Goal: Participate in discussion: Engage in conversation with other users on a specific topic

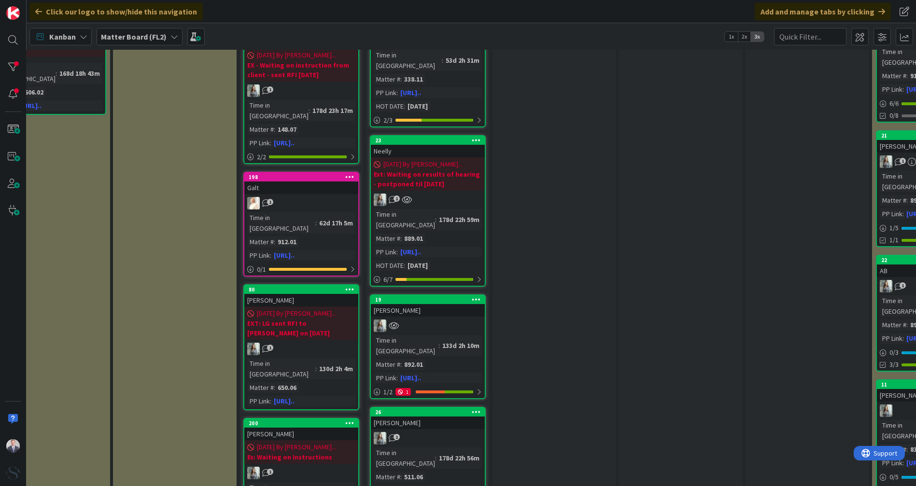
scroll to position [483, 297]
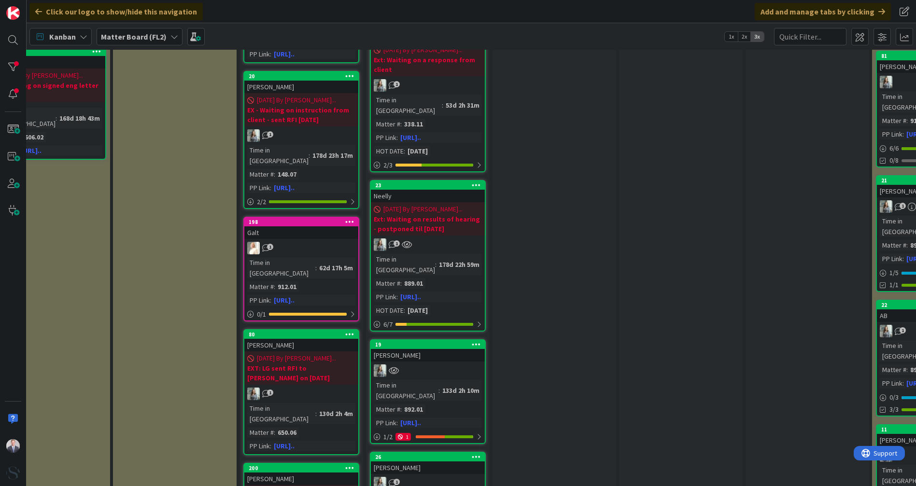
click at [434, 190] on div "Neelly" at bounding box center [428, 196] width 114 height 13
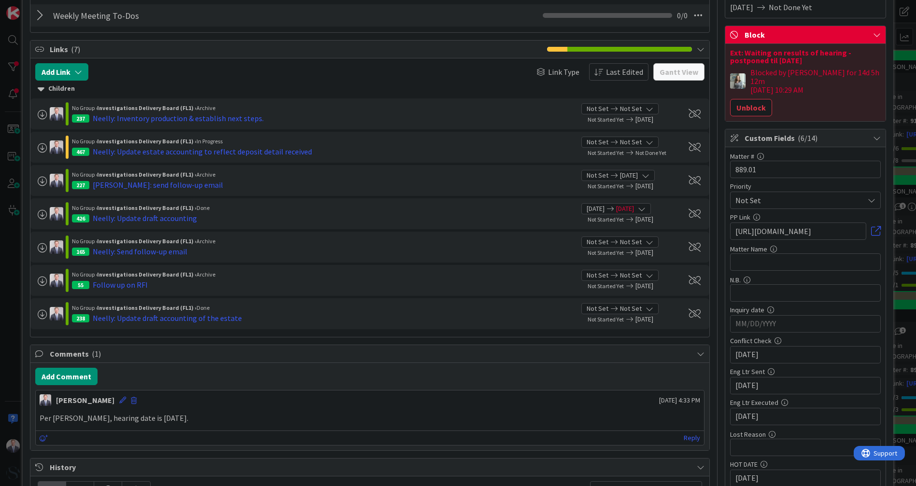
scroll to position [214, 0]
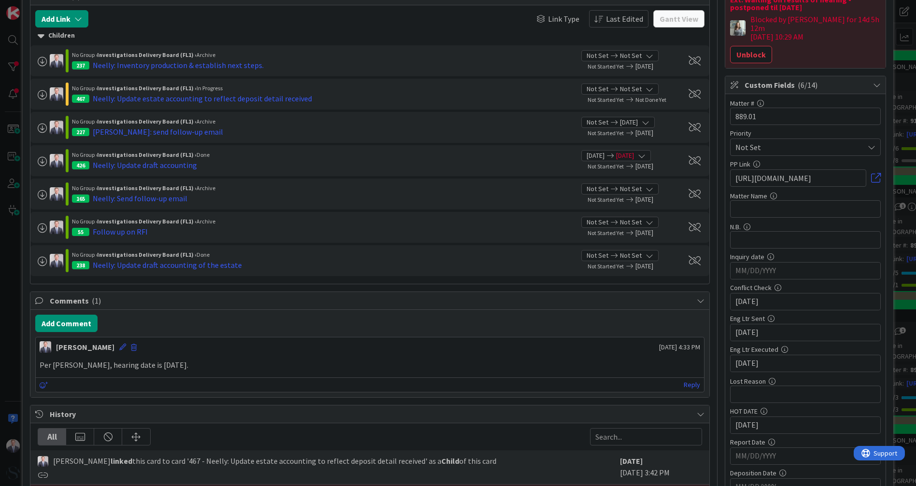
click at [739, 279] on input "[DATE]" at bounding box center [806, 271] width 140 height 16
click at [792, 279] on input "[DATE]" at bounding box center [806, 271] width 140 height 16
type input "[DATE]"
click at [640, 303] on span "Comments ( 1 )" at bounding box center [371, 301] width 642 height 12
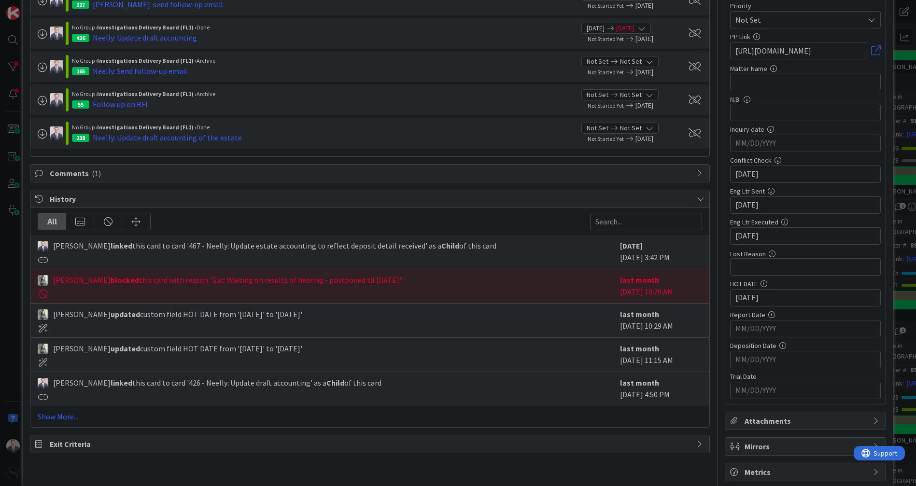
scroll to position [343, 0]
click at [81, 173] on span "Comments ( 1 )" at bounding box center [371, 172] width 642 height 12
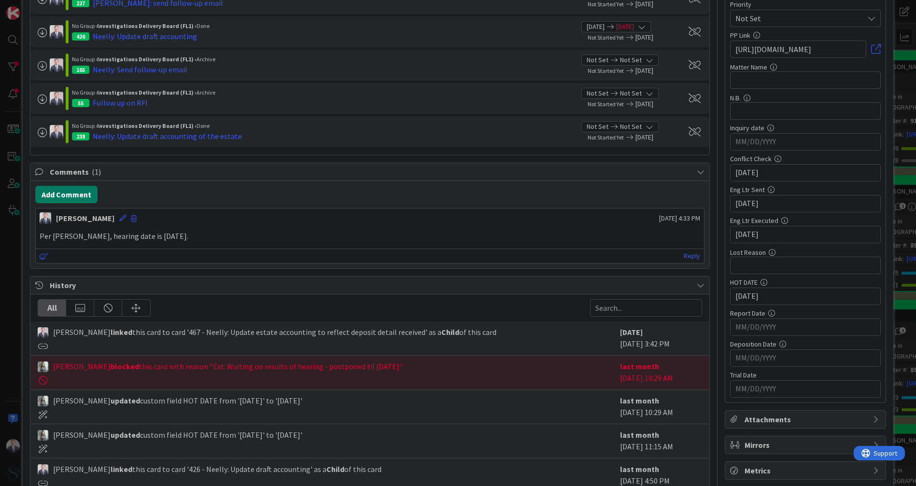
click at [48, 197] on button "Add Comment" at bounding box center [66, 194] width 62 height 17
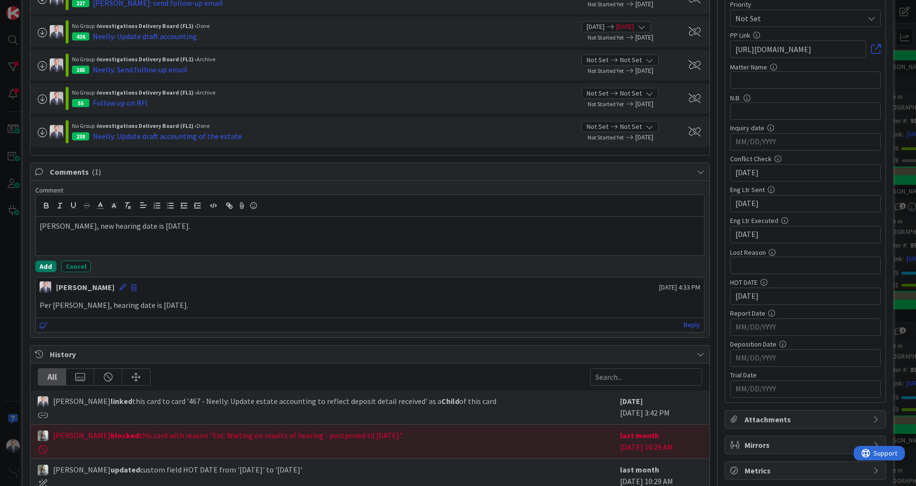
click at [48, 261] on button "Add" at bounding box center [45, 267] width 21 height 12
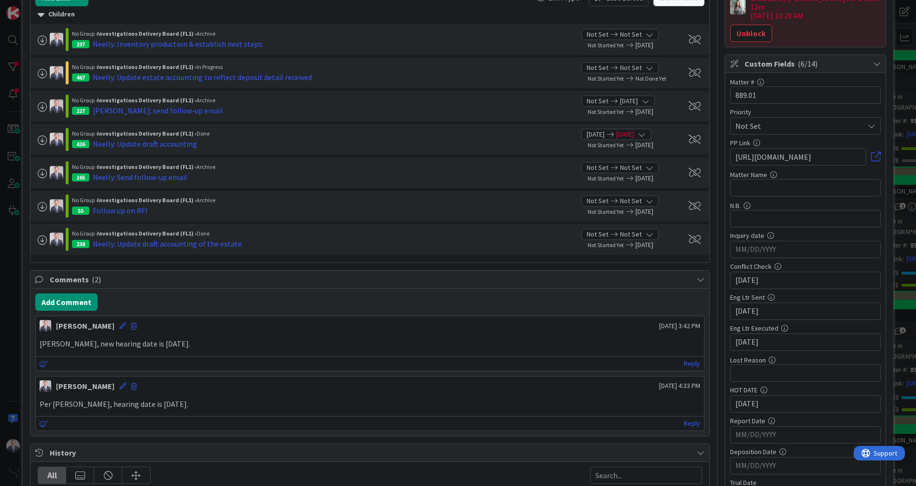
scroll to position [0, 0]
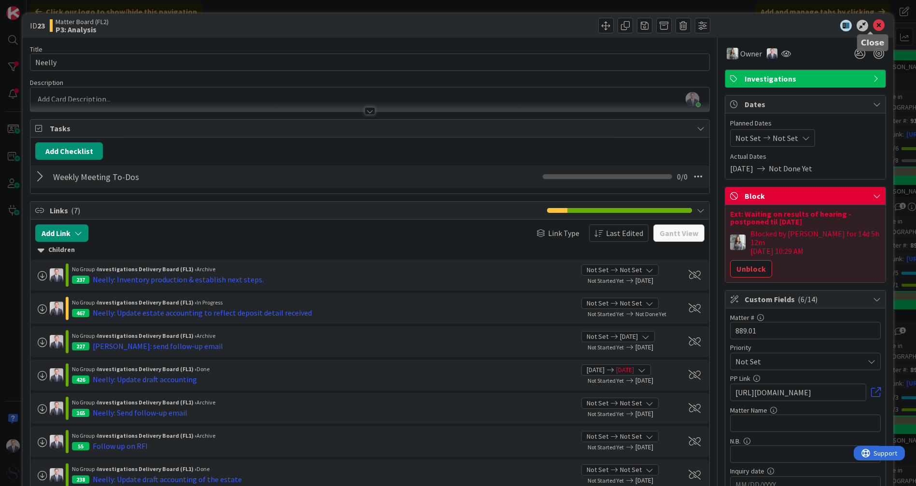
click at [873, 25] on icon at bounding box center [879, 26] width 12 height 12
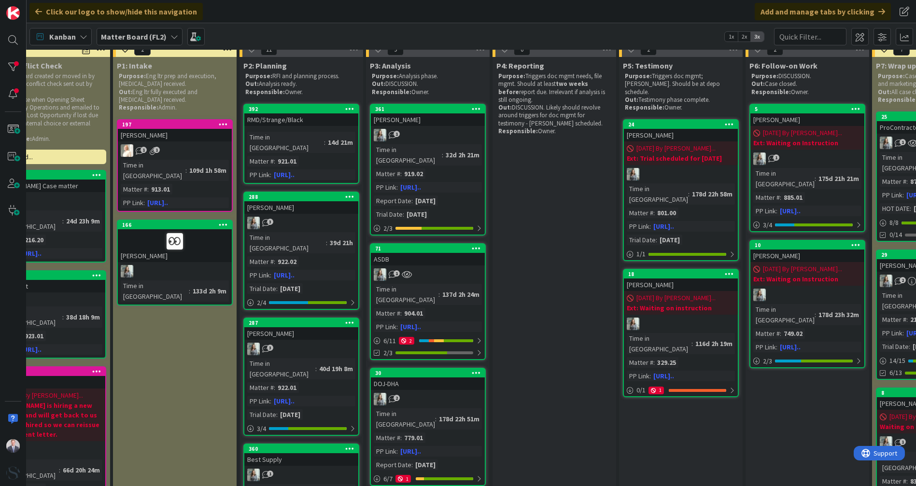
scroll to position [0, 297]
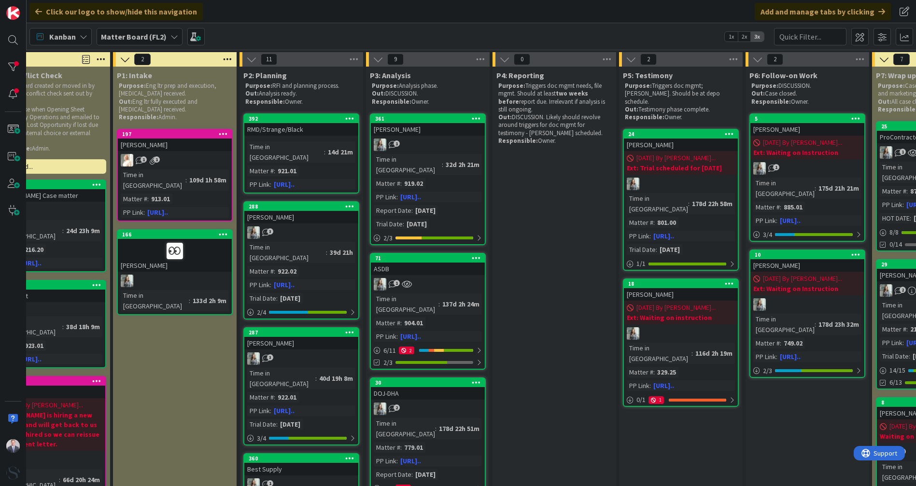
click at [147, 34] on b "Matter Board (FL2)" at bounding box center [134, 37] width 66 height 10
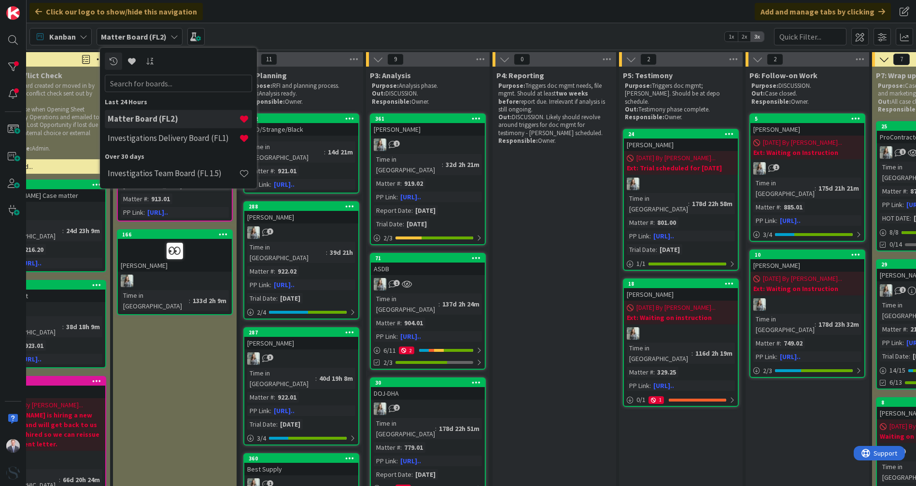
click at [152, 137] on h4 "Investigations Delivery Board (FL1)" at bounding box center [173, 138] width 131 height 10
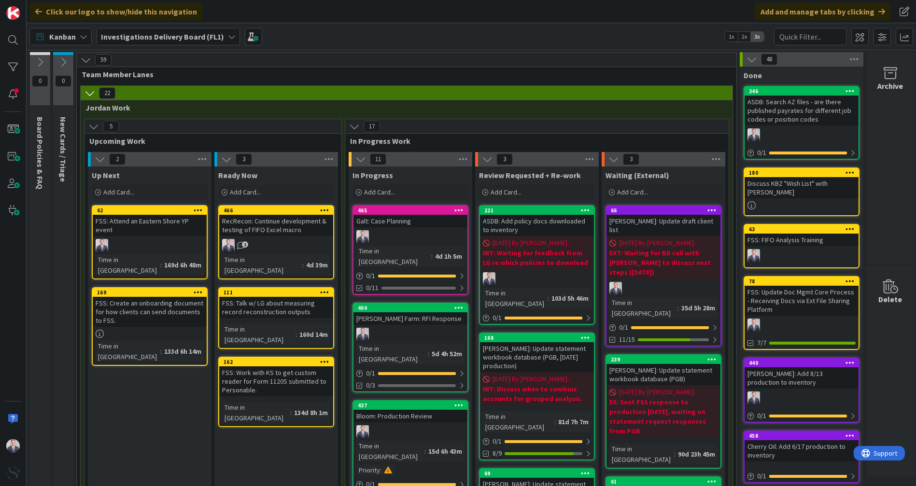
click at [387, 229] on link "465 Galt: Case Planning Time in [GEOGRAPHIC_DATA] : 4d 1h 5m 0 / 1 0/11" at bounding box center [411, 250] width 116 height 90
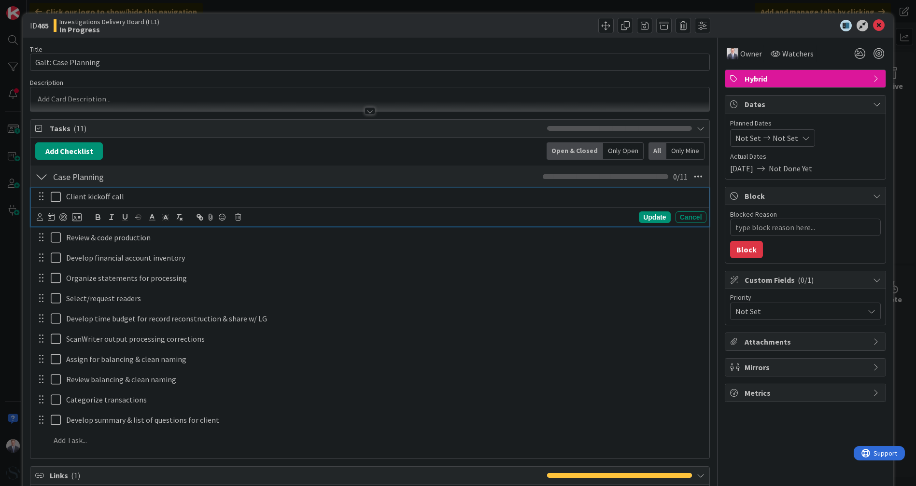
click at [55, 196] on icon at bounding box center [56, 197] width 10 height 12
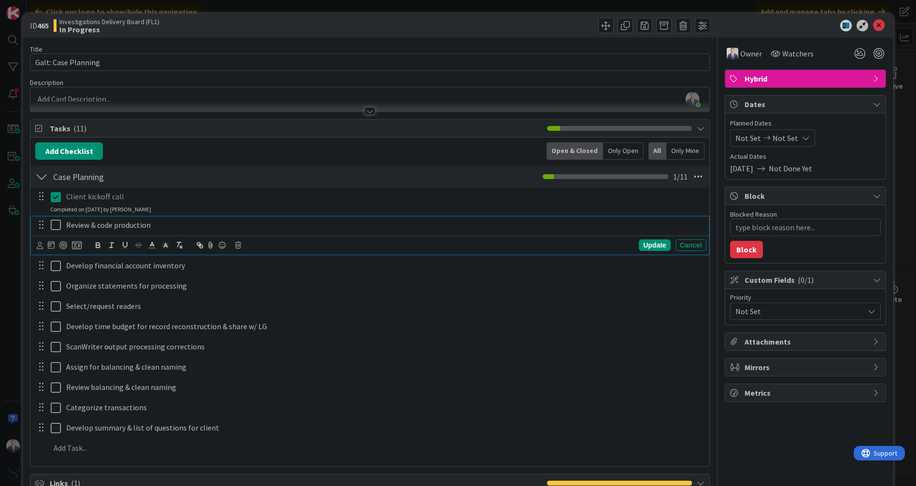
click at [51, 227] on icon at bounding box center [56, 225] width 10 height 12
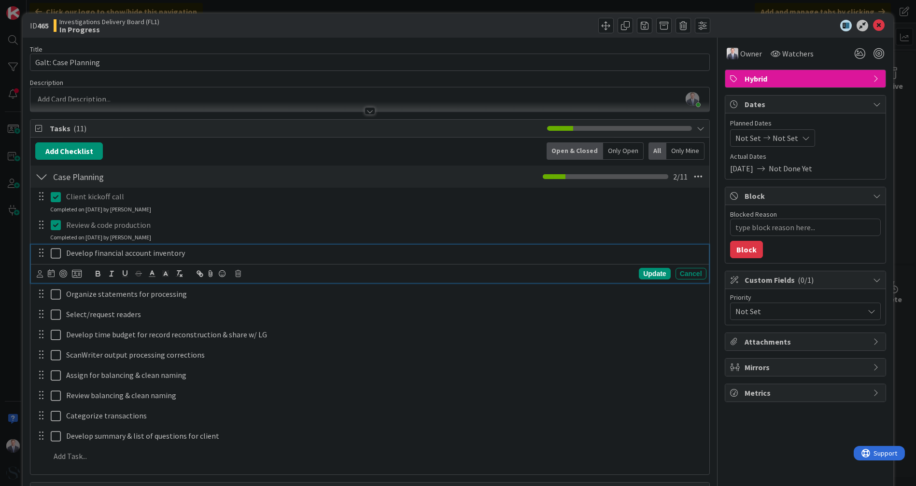
click at [53, 254] on icon at bounding box center [56, 254] width 10 height 12
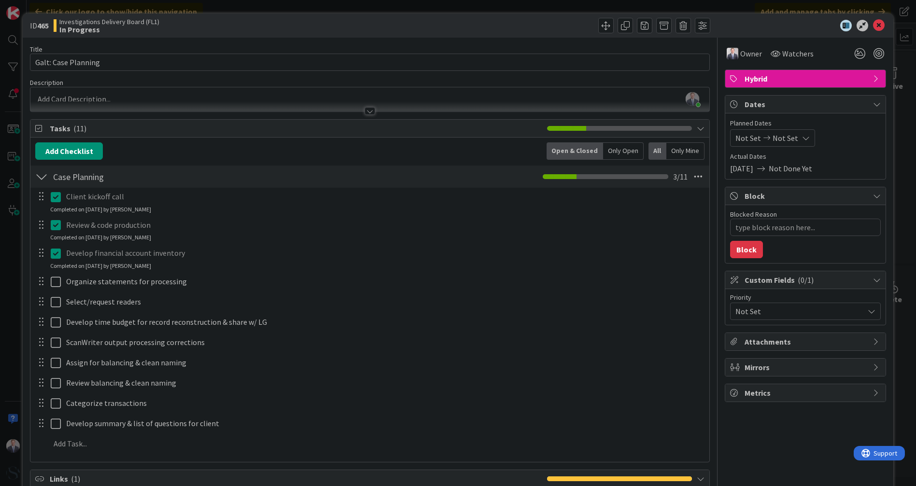
scroll to position [54, 0]
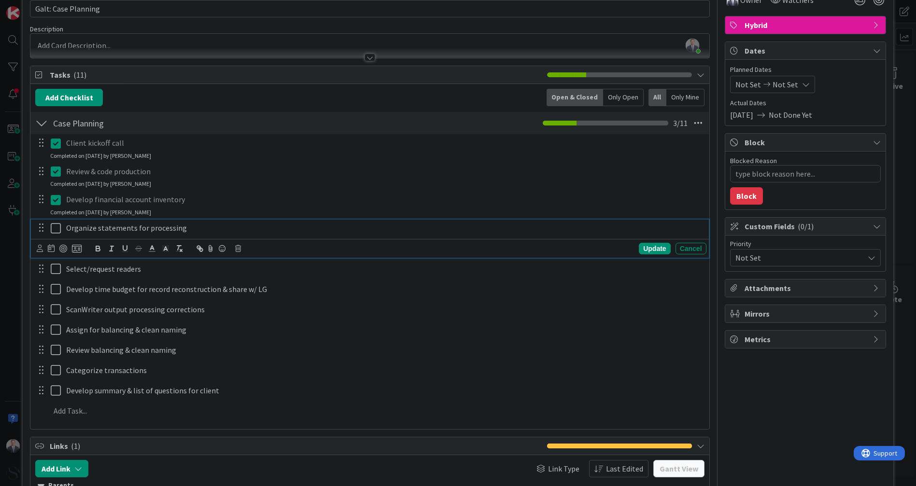
click at [55, 232] on icon at bounding box center [56, 229] width 10 height 12
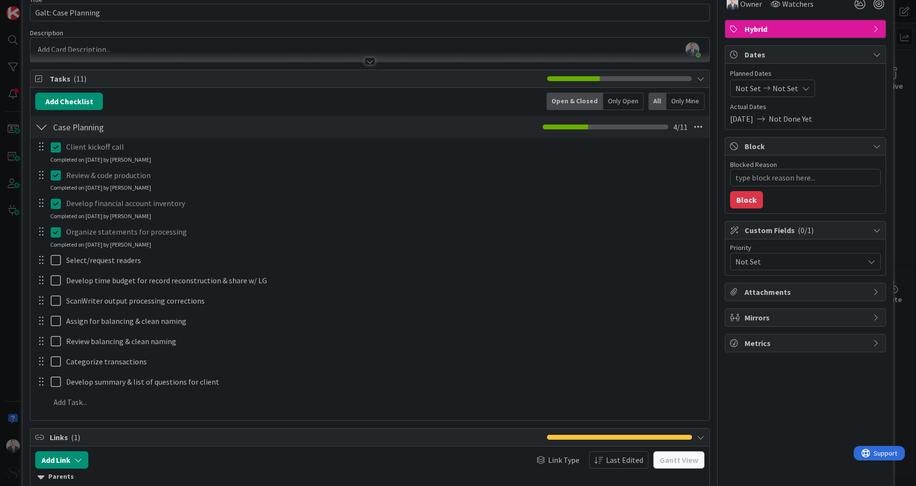
scroll to position [0, 0]
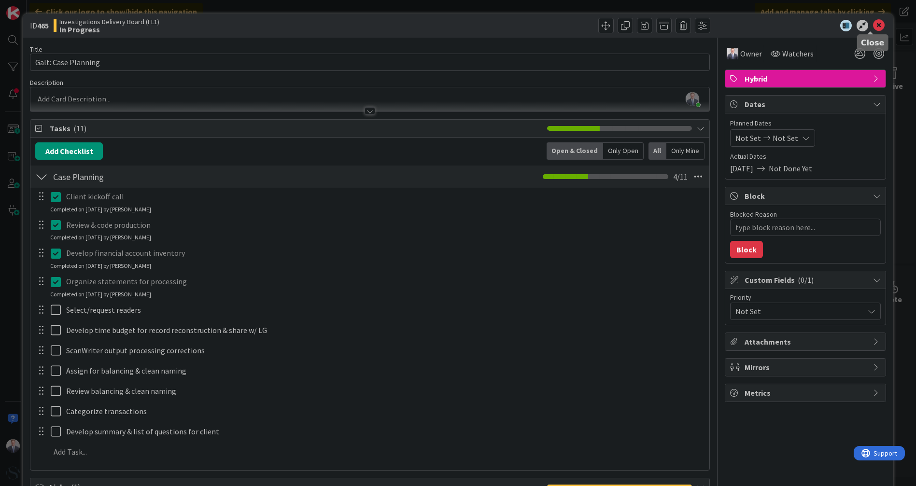
click at [873, 26] on icon at bounding box center [879, 26] width 12 height 12
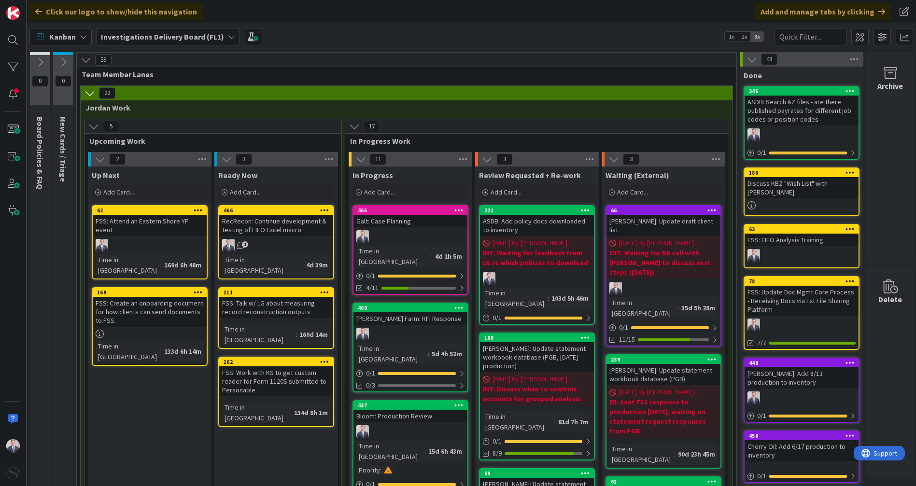
click at [407, 312] on div "[PERSON_NAME] Farm: RFI Response" at bounding box center [411, 318] width 114 height 13
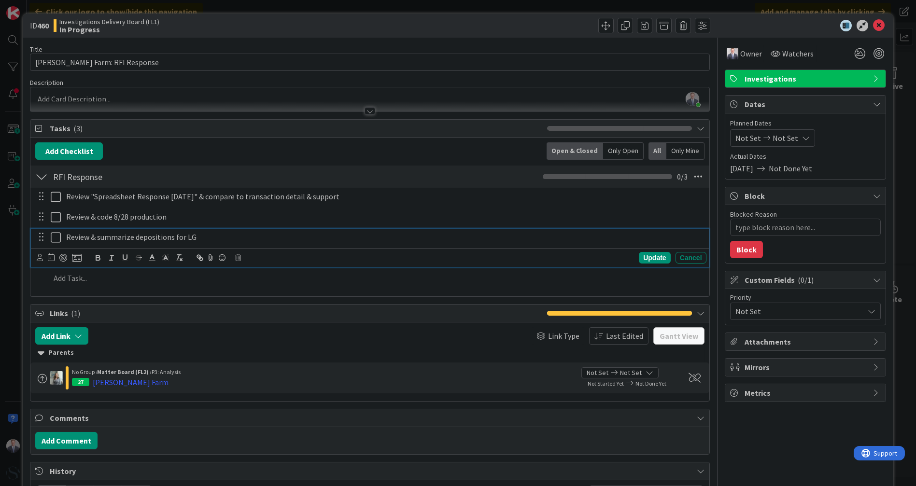
click at [57, 237] on icon at bounding box center [56, 238] width 10 height 12
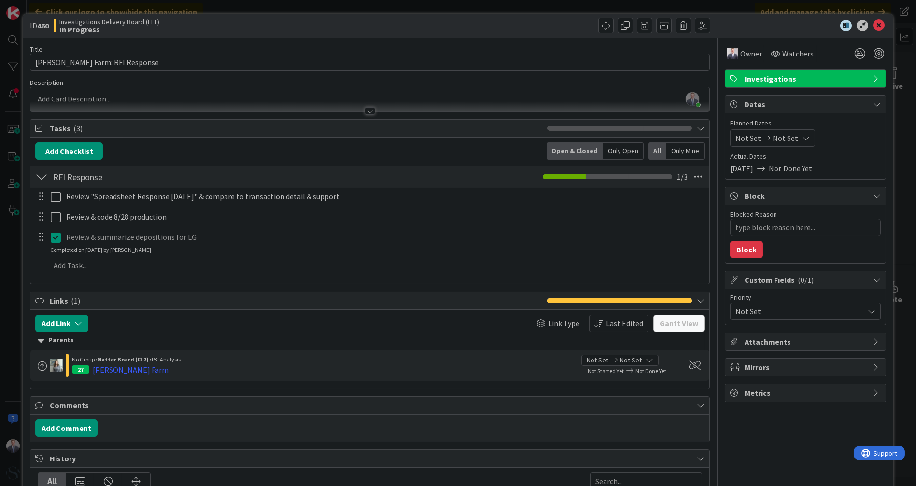
type textarea "x"
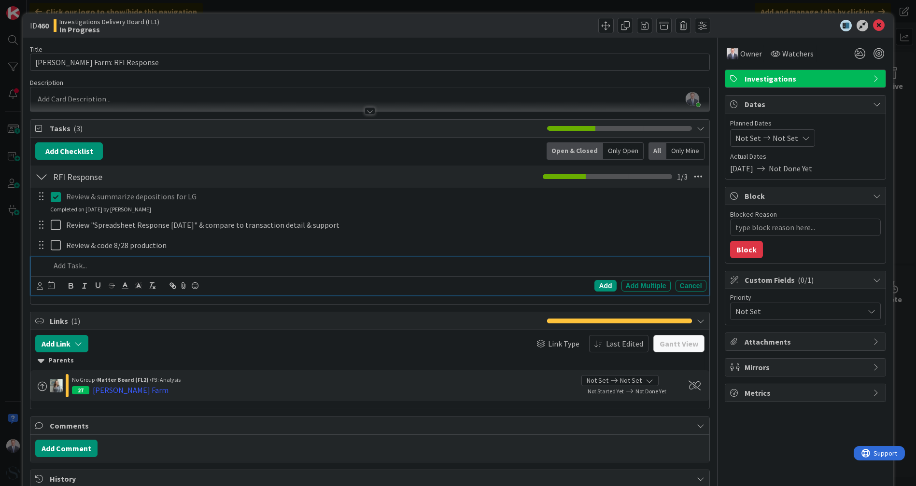
click at [72, 261] on p at bounding box center [376, 265] width 652 height 11
click at [606, 280] on div "Add" at bounding box center [606, 286] width 22 height 12
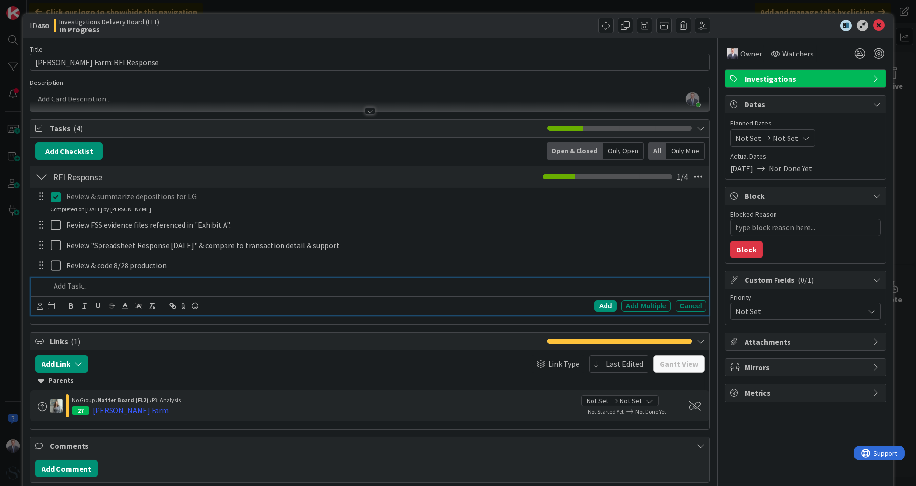
click at [131, 286] on p at bounding box center [376, 286] width 652 height 11
click at [603, 303] on div "Add" at bounding box center [606, 306] width 22 height 12
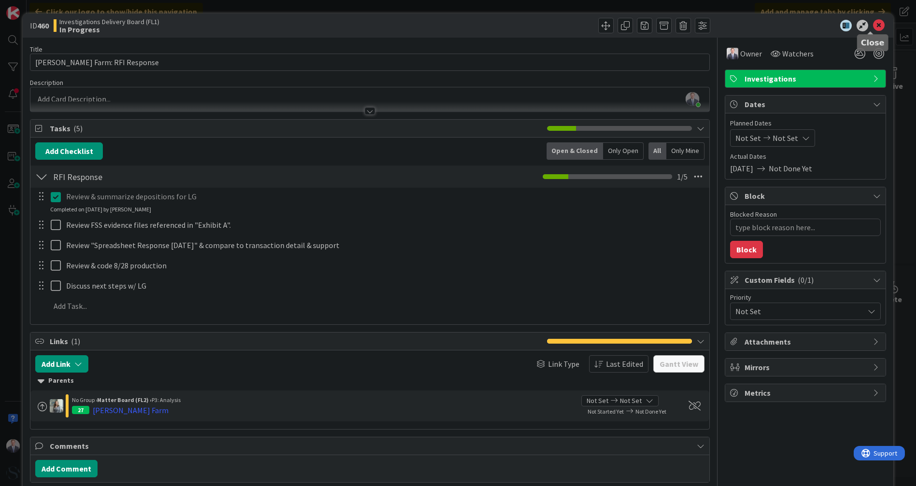
click at [873, 29] on icon at bounding box center [879, 26] width 12 height 12
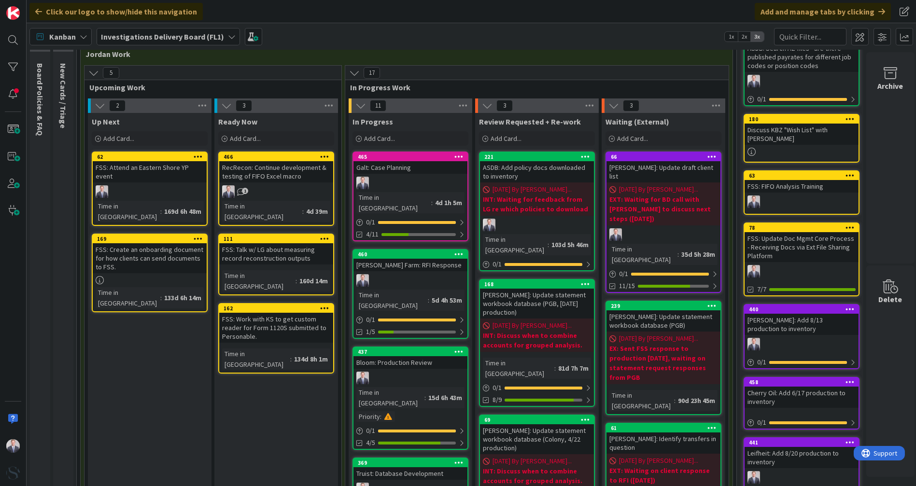
click at [401, 177] on div at bounding box center [411, 183] width 114 height 13
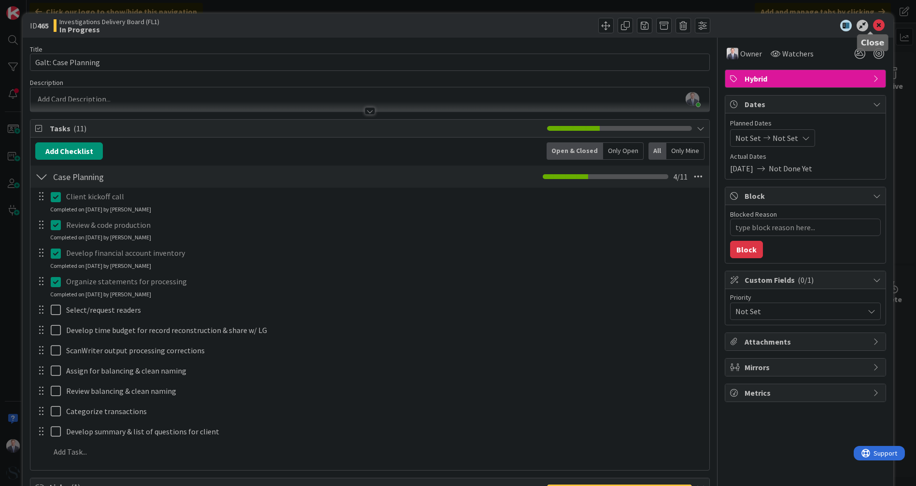
click at [873, 27] on icon at bounding box center [879, 26] width 12 height 12
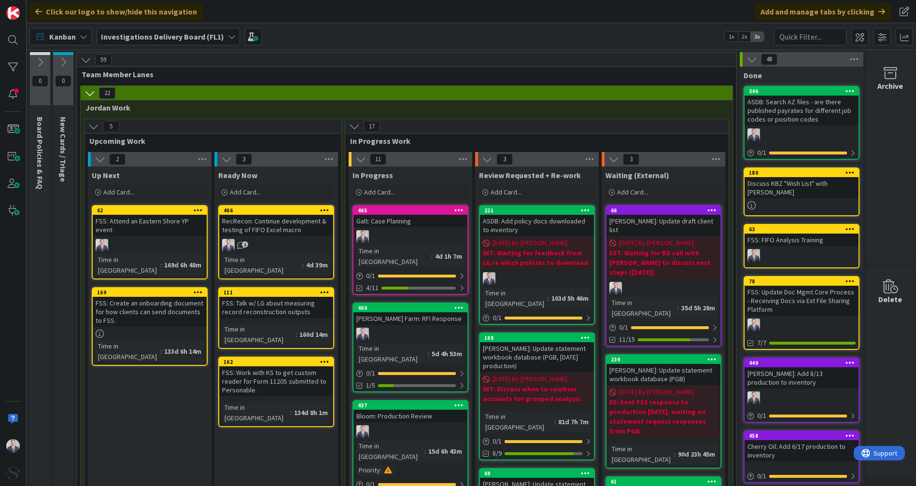
scroll to position [107, 0]
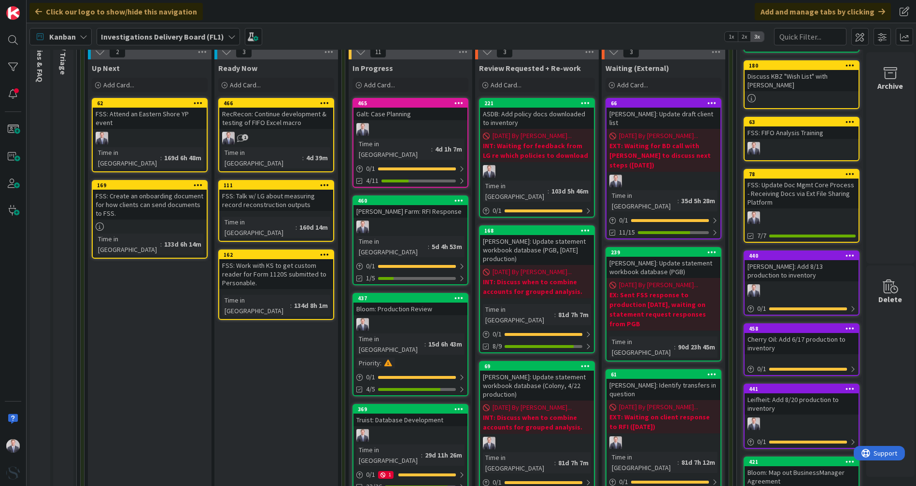
click at [287, 142] on div "1" at bounding box center [276, 138] width 114 height 13
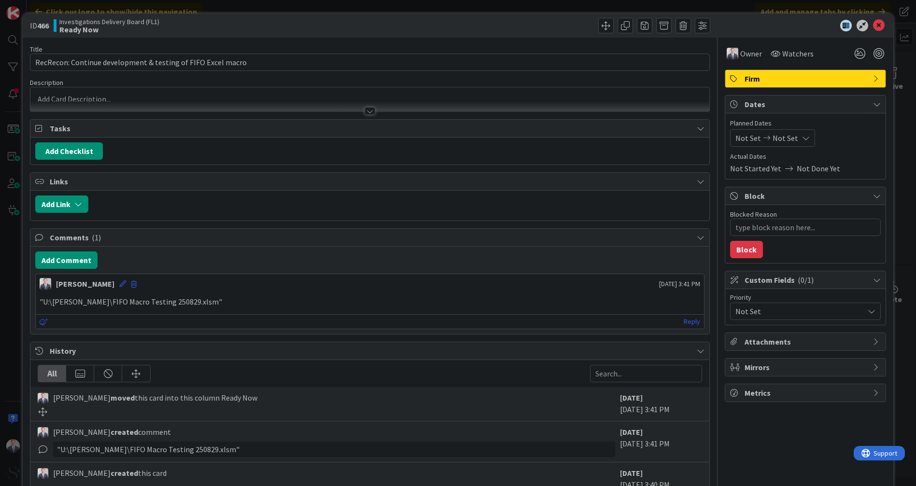
type textarea "x"
click at [873, 24] on icon at bounding box center [879, 26] width 12 height 12
